Goal: Task Accomplishment & Management: Use online tool/utility

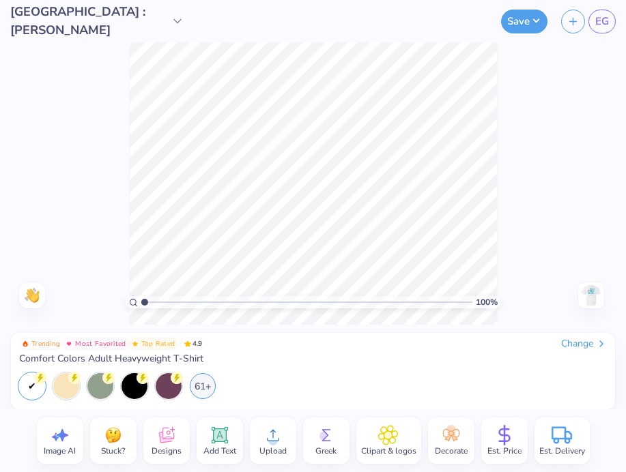
click at [583, 343] on div "Change" at bounding box center [584, 344] width 46 height 12
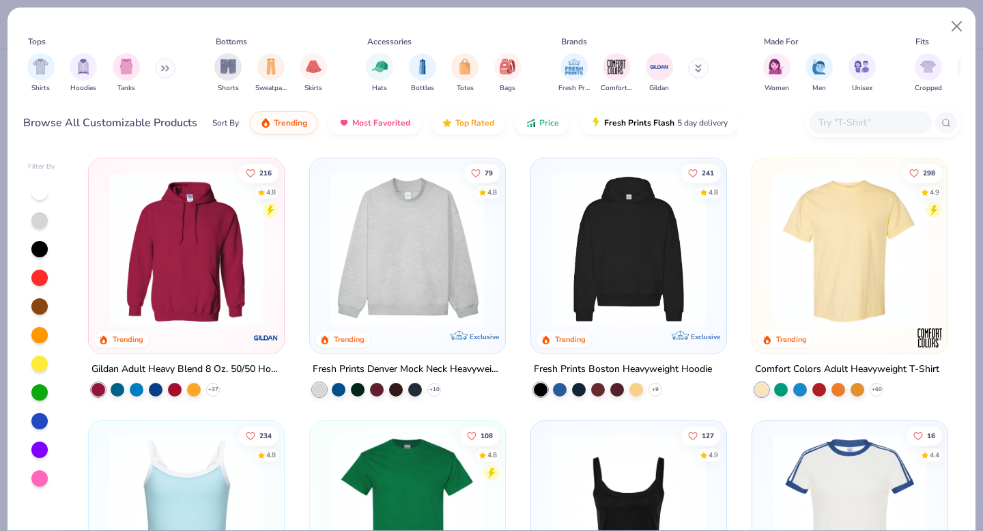
type input "[GEOGRAPHIC_DATA] : [PERSON_NAME]"
click at [620, 268] on img at bounding box center [629, 249] width 168 height 154
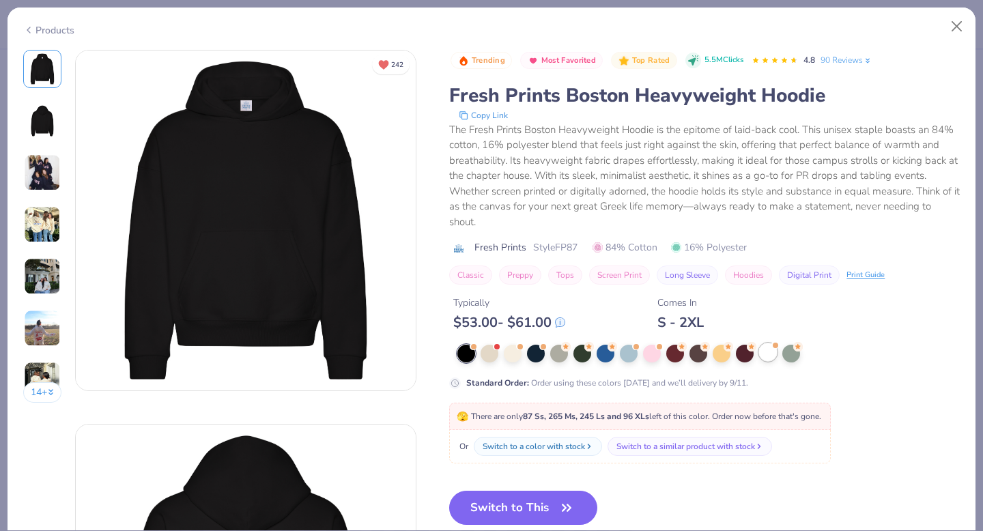
click at [769, 352] on div at bounding box center [768, 352] width 18 height 18
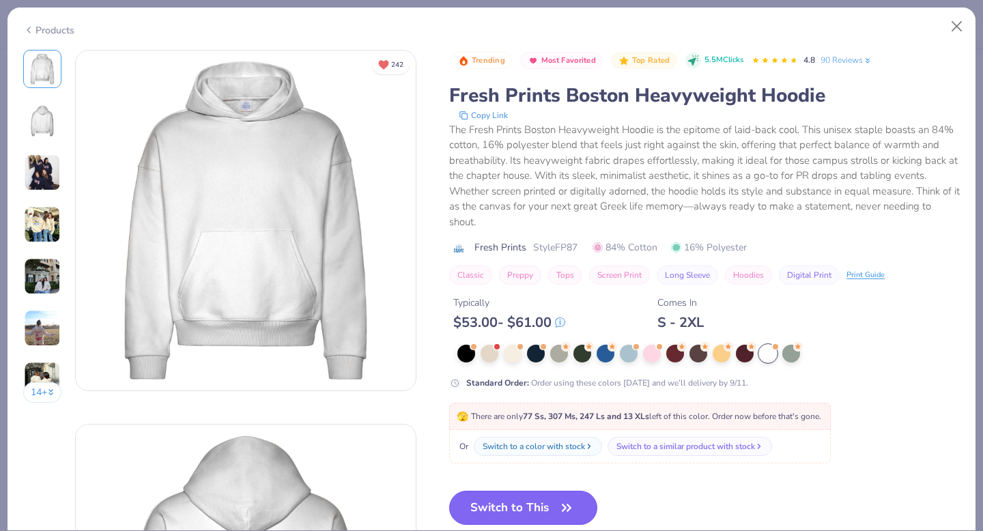
click at [536, 509] on button "Switch to This" at bounding box center [523, 508] width 148 height 34
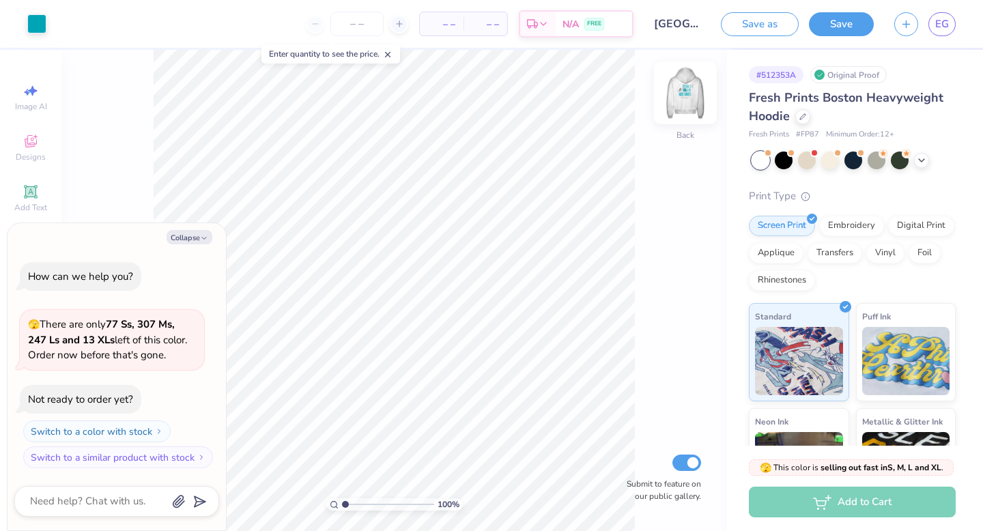
click at [686, 109] on img at bounding box center [685, 93] width 55 height 55
click at [686, 106] on img at bounding box center [685, 92] width 27 height 27
click at [681, 105] on img at bounding box center [685, 93] width 55 height 55
click at [948, 27] on span "EG" at bounding box center [942, 24] width 14 height 16
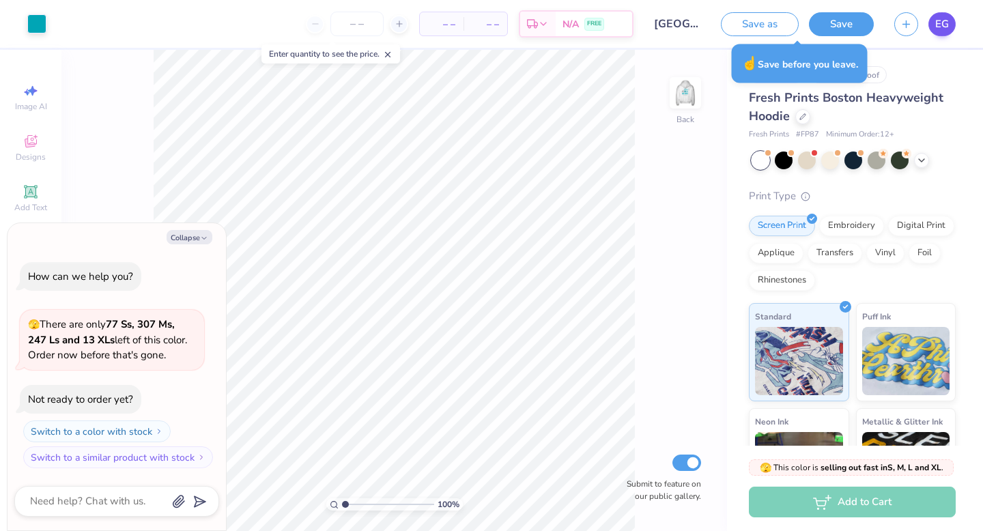
type textarea "x"
